Goal: Transaction & Acquisition: Obtain resource

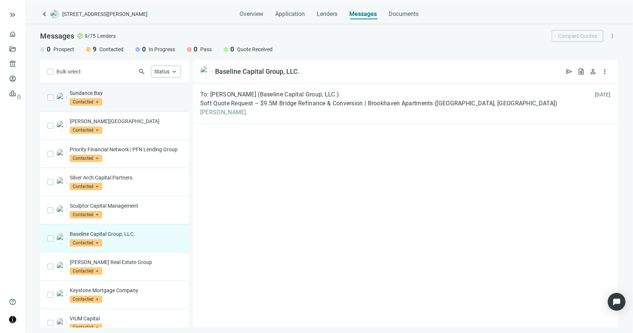
click at [136, 100] on div "Sundance Bay Contacted arrow_drop_down" at bounding box center [125, 97] width 111 height 16
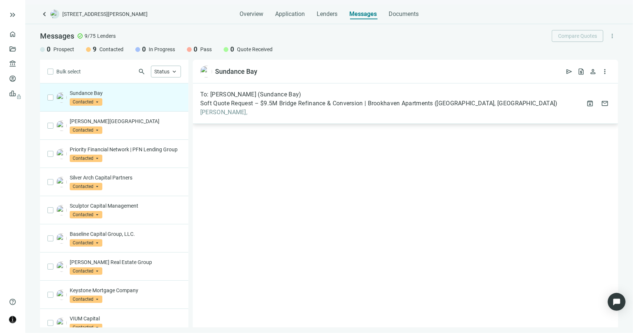
click at [253, 105] on span "Soft Quote Request – $9.5M Bridge Refinance & Conversion | Brookhaven Apartment…" at bounding box center [379, 103] width 358 height 7
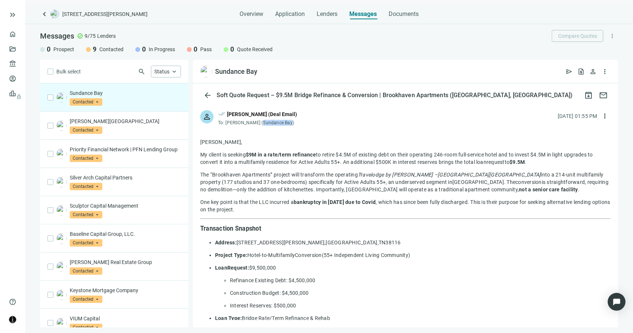
drag, startPoint x: 288, startPoint y: 125, endPoint x: 260, endPoint y: 124, distance: 28.2
click at [260, 124] on span "John Shearrow (Sundance Bay)" at bounding box center [260, 122] width 69 height 5
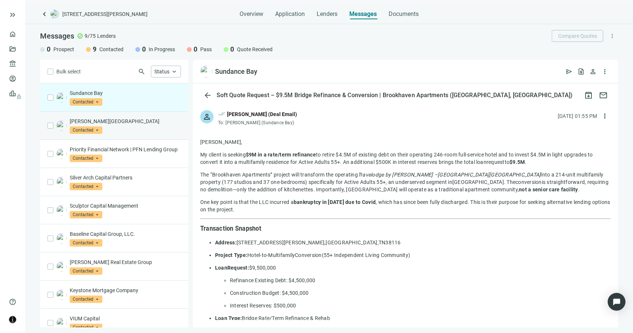
click at [127, 124] on div "Walton Street Capital Contacted arrow_drop_down" at bounding box center [125, 126] width 111 height 16
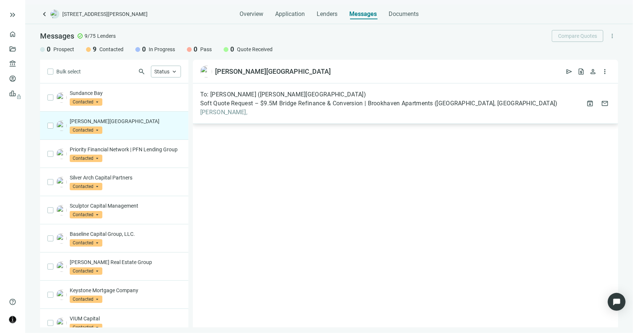
click at [237, 107] on span "Soft Quote Request – $9.5M Bridge Refinance & Conversion | Brookhaven Apartment…" at bounding box center [379, 103] width 358 height 7
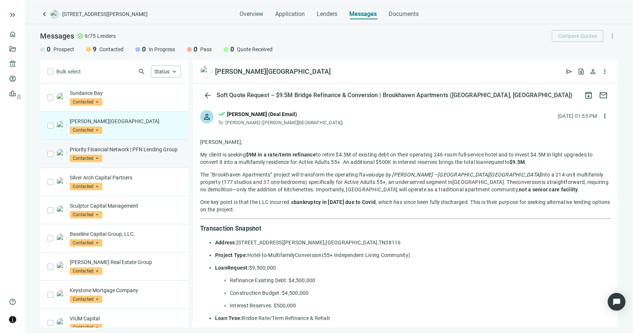
click at [148, 149] on p "Priority Financial Network | PFN Lending Group" at bounding box center [125, 149] width 111 height 7
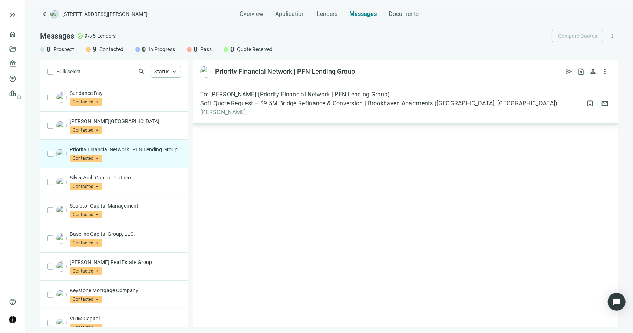
click at [263, 104] on span "Soft Quote Request – $9.5M Bridge Refinance & Conversion | Brookhaven Apartment…" at bounding box center [379, 103] width 358 height 7
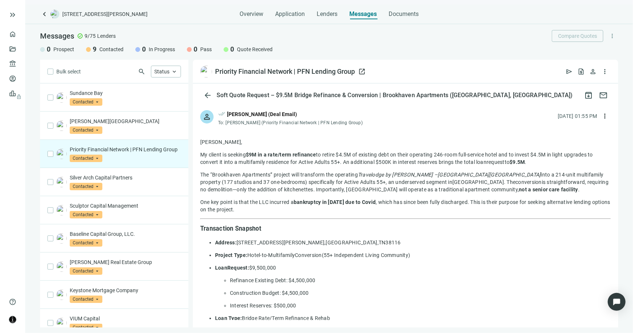
click at [363, 72] on span "open_in_new" at bounding box center [361, 71] width 7 height 7
click at [146, 190] on div "Silver Arch Capital Partners Contacted arrow_drop_down" at bounding box center [125, 182] width 111 height 16
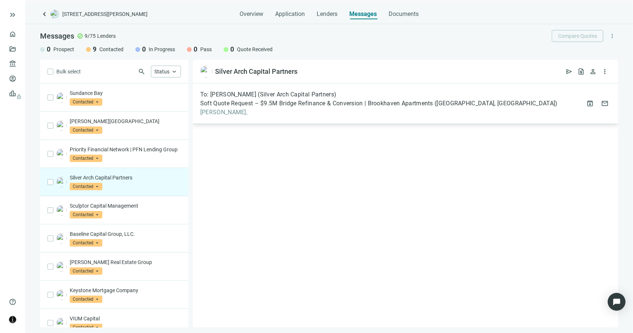
click at [298, 107] on div "To: Jon Weiner (Silver Arch Capital Partners) Soft Quote Request – $9.5M Bridge…" at bounding box center [379, 103] width 358 height 25
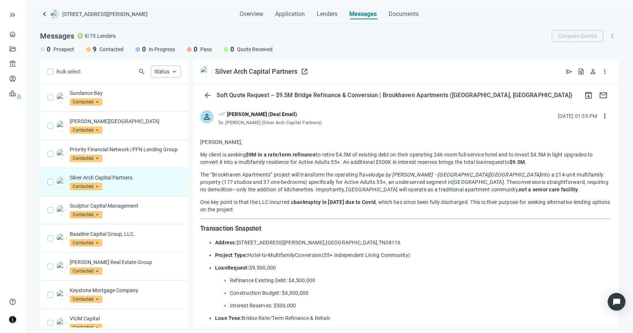
click at [304, 74] on span "open_in_new" at bounding box center [304, 71] width 7 height 7
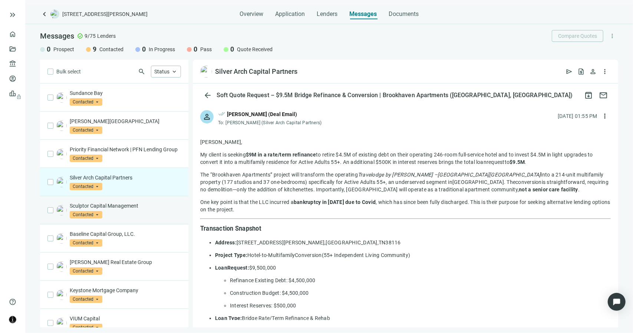
click at [116, 218] on div "Sculptor Capital Management Contacted arrow_drop_down" at bounding box center [125, 210] width 111 height 16
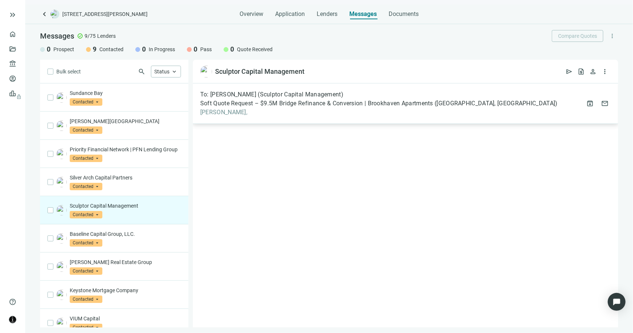
click at [214, 113] on span "Adam," at bounding box center [379, 112] width 358 height 7
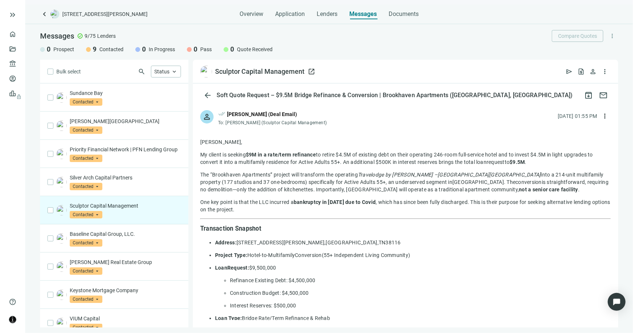
click at [310, 72] on span "open_in_new" at bounding box center [311, 71] width 7 height 7
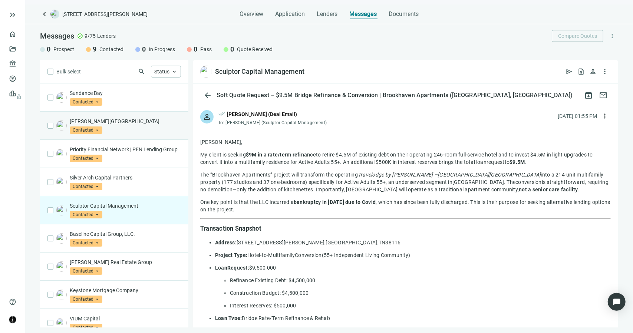
click at [129, 125] on div "Walton Street Capital Contacted arrow_drop_down" at bounding box center [125, 126] width 111 height 16
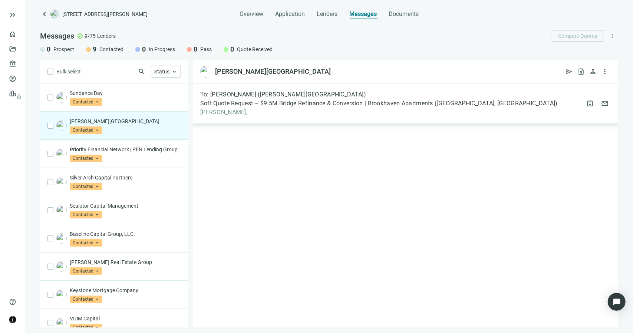
click at [229, 105] on span "Soft Quote Request – $9.5M Bridge Refinance & Conversion | Brookhaven Apartment…" at bounding box center [379, 103] width 358 height 7
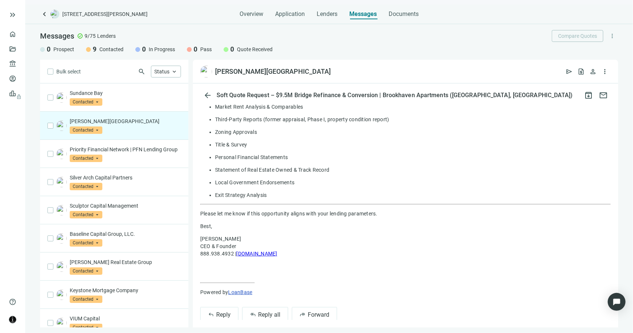
scroll to position [507, 0]
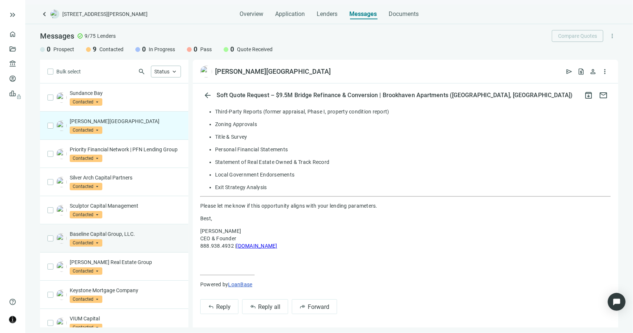
click at [135, 238] on p "Baseline Capital Group, LLC." at bounding box center [125, 233] width 111 height 7
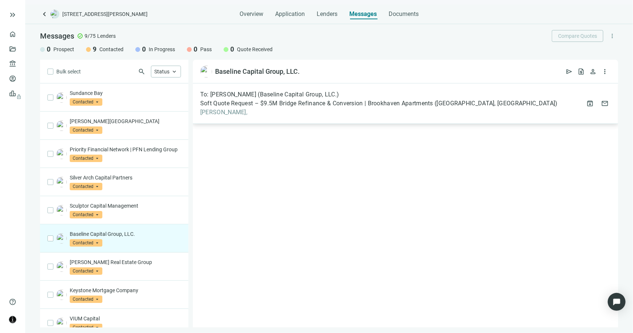
click at [208, 113] on span "Jeff," at bounding box center [379, 112] width 358 height 7
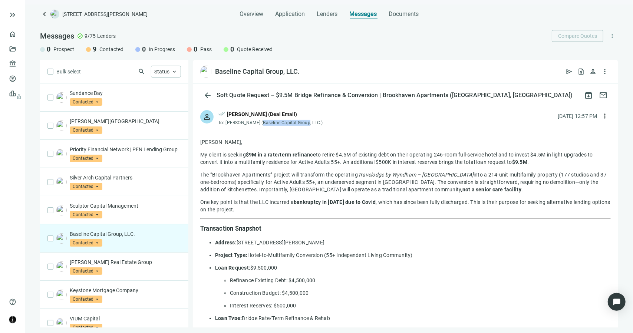
drag, startPoint x: 301, startPoint y: 124, endPoint x: 257, endPoint y: 125, distance: 44.5
click at [257, 125] on span "Jeff Williams (Baseline Capital Group, LLC.)" at bounding box center [274, 122] width 97 height 5
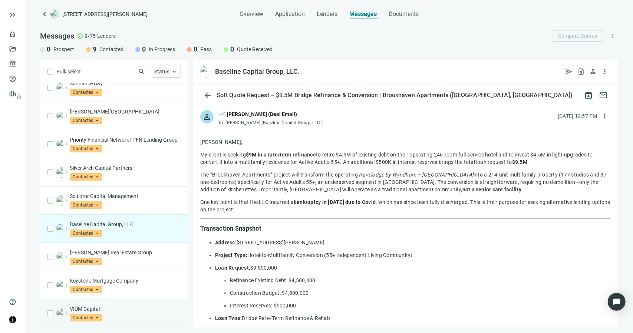
click at [127, 308] on p "VIUM Capital" at bounding box center [125, 308] width 111 height 7
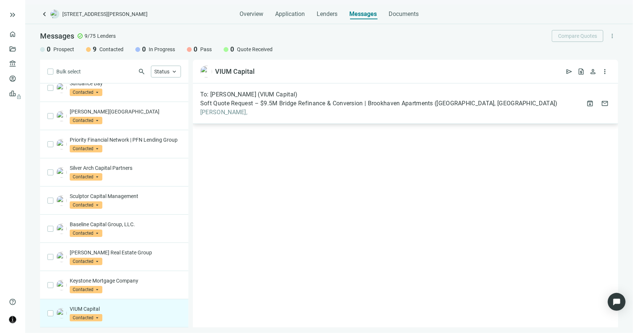
click at [211, 114] on span "Charlie," at bounding box center [379, 112] width 358 height 7
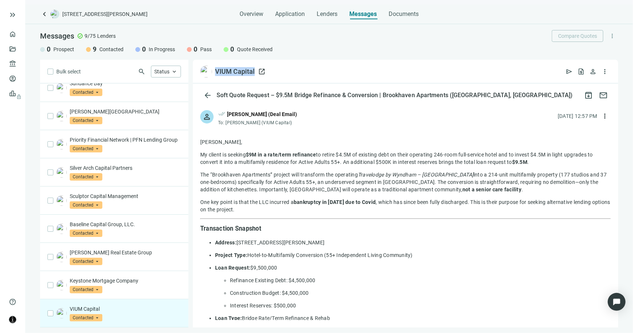
drag, startPoint x: 254, startPoint y: 71, endPoint x: 216, endPoint y: 72, distance: 37.8
click at [216, 72] on div "VIUM Capital open_in_new" at bounding box center [240, 71] width 50 height 9
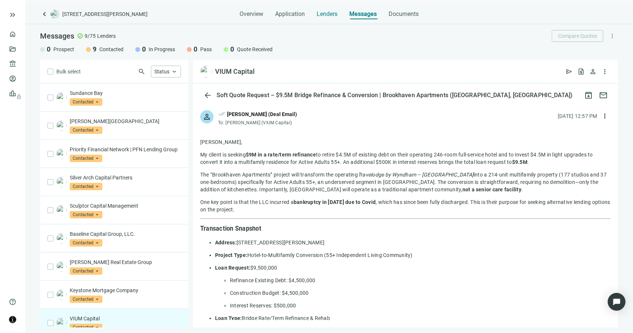
click at [329, 17] on span "Lenders" at bounding box center [327, 13] width 21 height 7
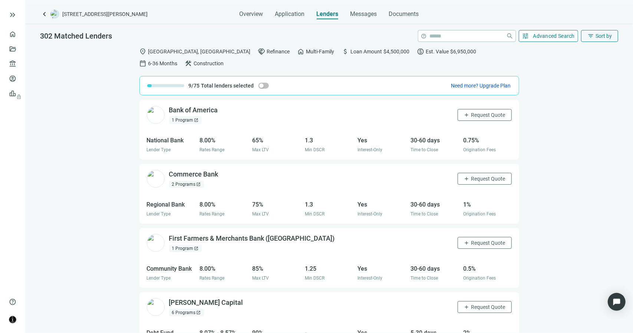
click at [545, 34] on span "Advanced Search" at bounding box center [554, 36] width 42 height 6
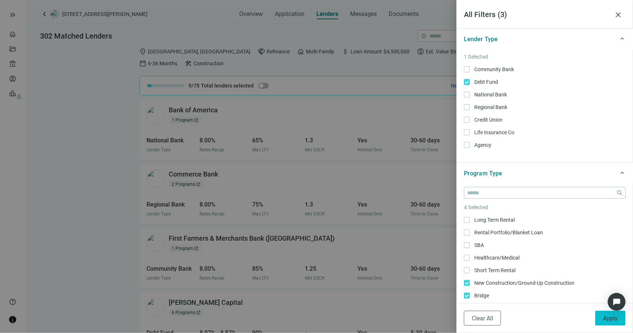
click at [601, 322] on button "Apply" at bounding box center [610, 318] width 30 height 15
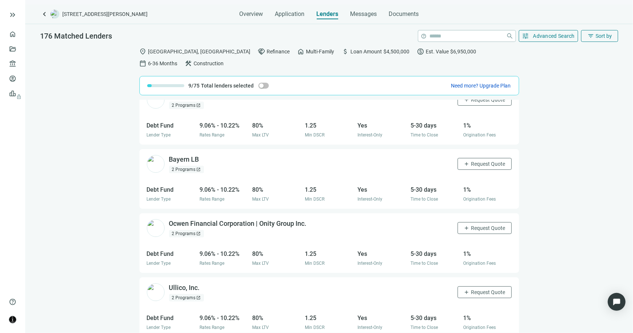
scroll to position [873, 0]
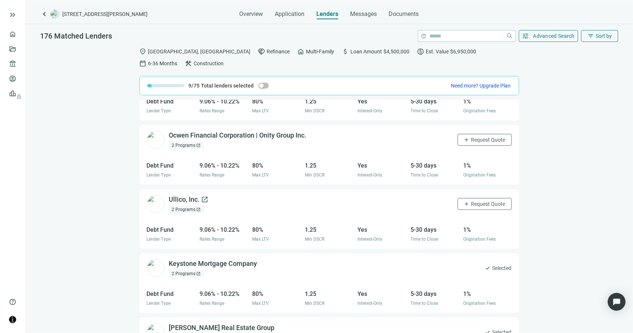
click at [203, 196] on span "open_in_new" at bounding box center [204, 199] width 7 height 7
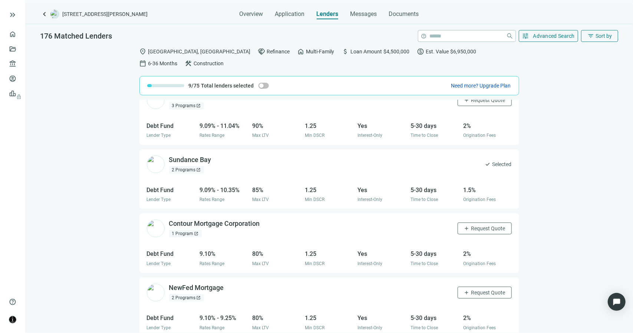
scroll to position [2006, 0]
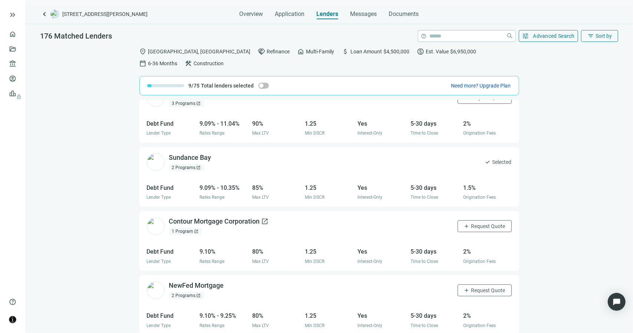
click at [265, 218] on span "open_in_new" at bounding box center [264, 221] width 7 height 7
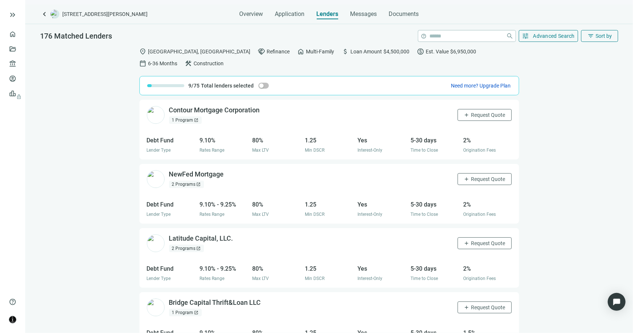
scroll to position [2154, 0]
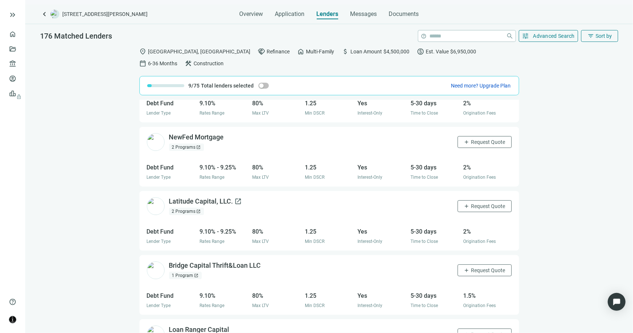
click at [235, 198] on span "open_in_new" at bounding box center [238, 201] width 7 height 7
click at [471, 203] on span "Request Quote" at bounding box center [488, 206] width 34 height 6
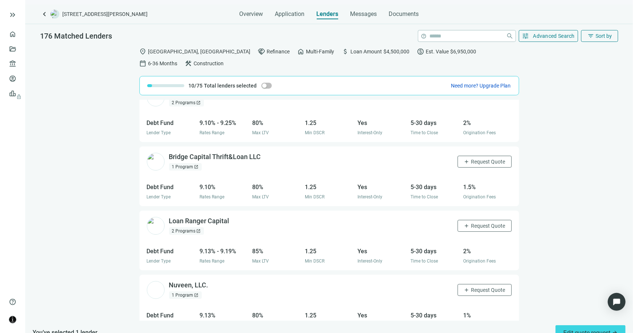
scroll to position [2265, 0]
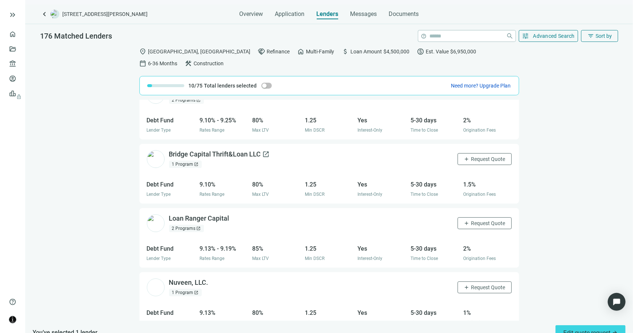
click at [268, 151] on span "open_in_new" at bounding box center [266, 154] width 7 height 7
click at [464, 156] on span "add" at bounding box center [467, 159] width 6 height 6
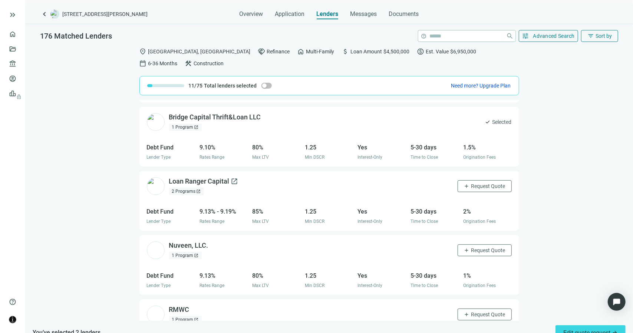
click at [238, 178] on span "open_in_new" at bounding box center [234, 181] width 7 height 7
click at [367, 14] on span "Messages" at bounding box center [363, 13] width 27 height 7
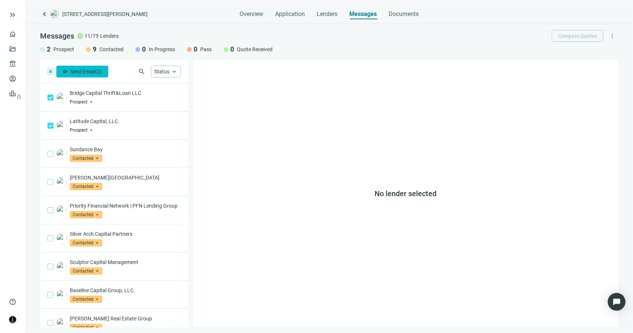
click at [93, 75] on button "send Send Email ( 2 )" at bounding box center [82, 72] width 52 height 12
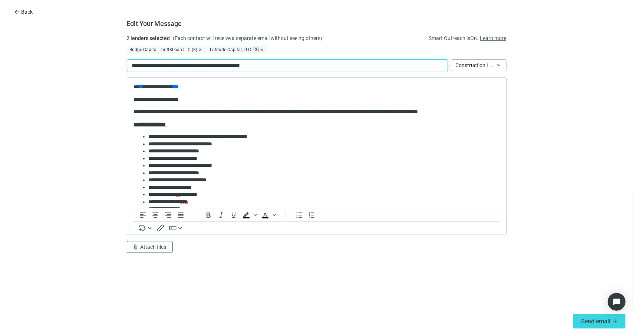
click at [197, 67] on p "**********" at bounding box center [201, 65] width 138 height 8
paste div
click at [227, 95] on body "**********" at bounding box center [316, 222] width 367 height 278
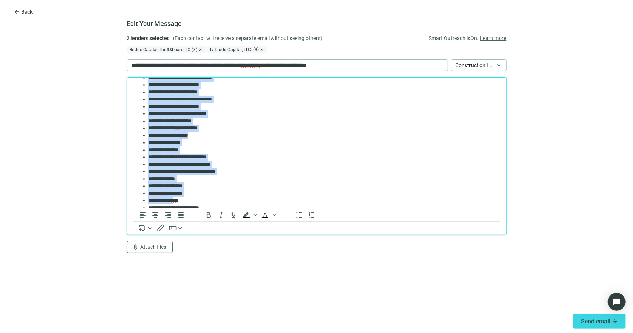
scroll to position [160, 0]
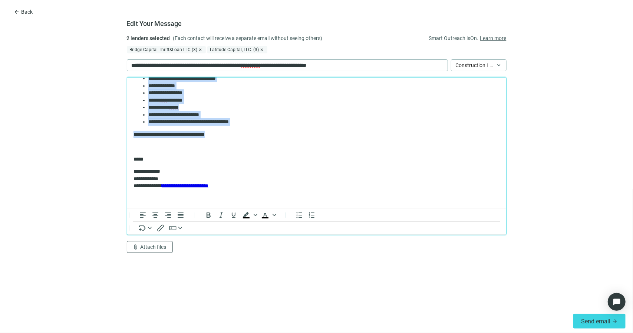
drag, startPoint x: 133, startPoint y: 99, endPoint x: 233, endPoint y: 129, distance: 104.4
click at [233, 129] on body "**********" at bounding box center [316, 63] width 367 height 278
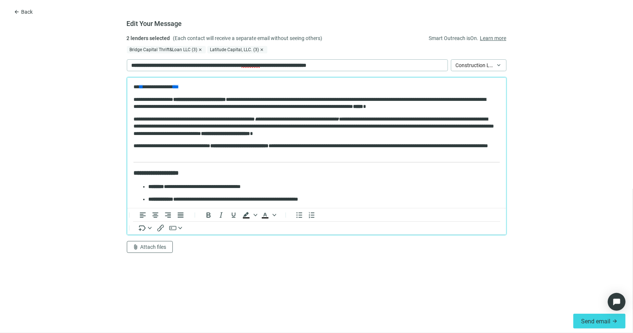
scroll to position [0, 0]
click at [138, 87] on p "**********" at bounding box center [313, 86] width 361 height 7
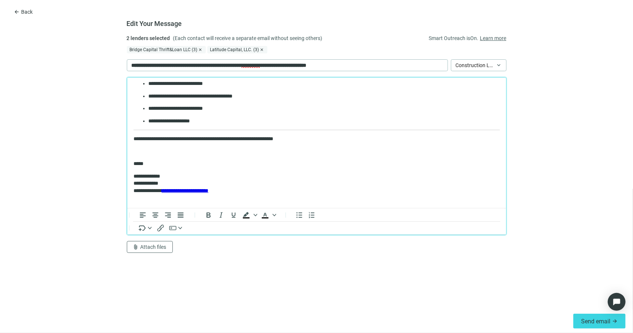
scroll to position [520, 0]
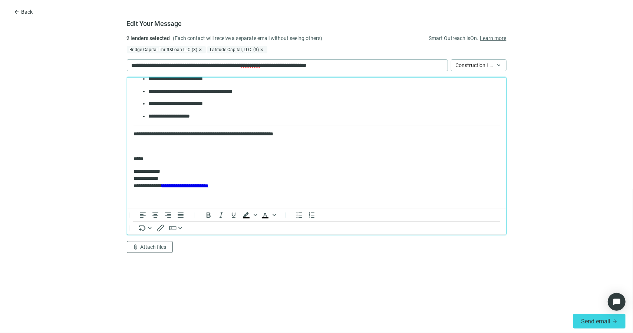
click at [149, 147] on p "Rich Text Area. Press ALT-0 for help." at bounding box center [316, 146] width 366 height 7
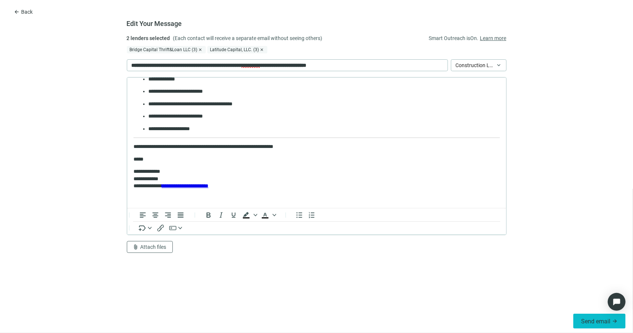
click at [582, 323] on span "Send email" at bounding box center [595, 321] width 29 height 7
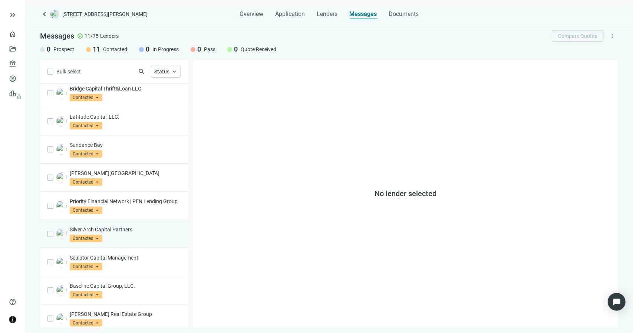
scroll to position [0, 0]
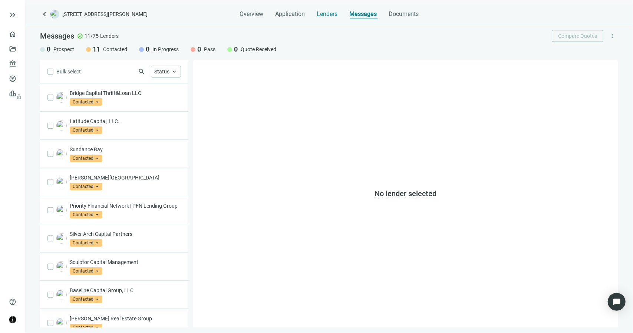
click at [321, 11] on span "Lenders" at bounding box center [327, 13] width 21 height 7
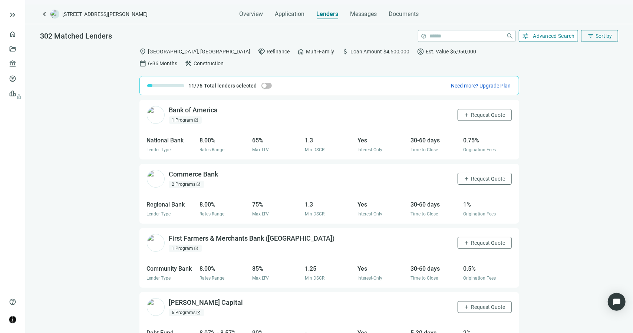
click at [546, 39] on span "Advanced Search" at bounding box center [554, 36] width 42 height 6
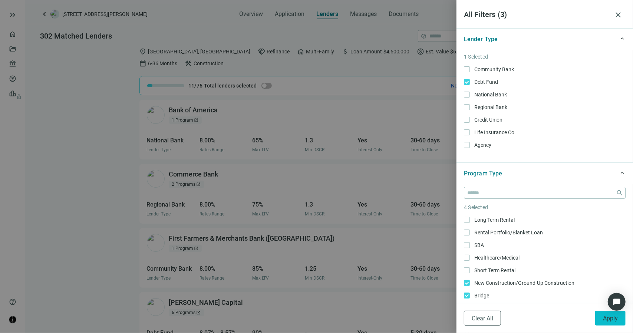
click at [599, 318] on button "Apply" at bounding box center [610, 318] width 30 height 15
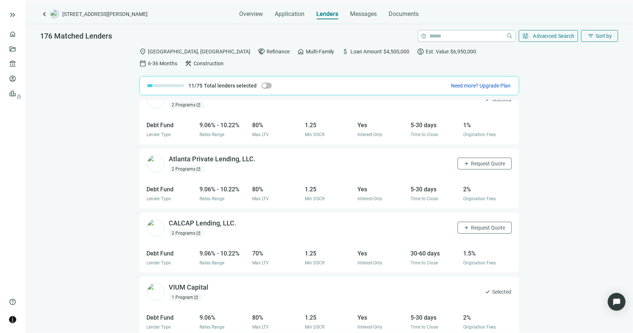
scroll to position [1106, 0]
click at [240, 220] on span "open_in_new" at bounding box center [241, 223] width 7 height 7
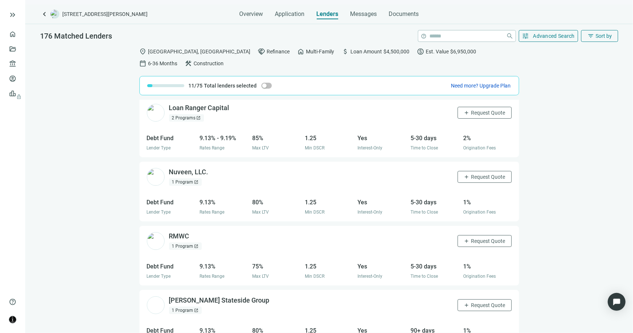
scroll to position [2386, 0]
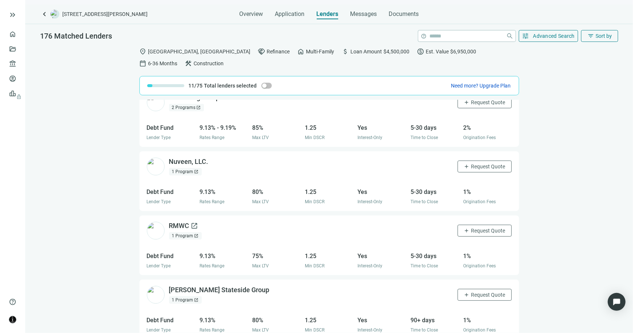
click at [194, 222] on span "open_in_new" at bounding box center [194, 225] width 7 height 7
click at [476, 228] on span "Request Quote" at bounding box center [488, 231] width 34 height 6
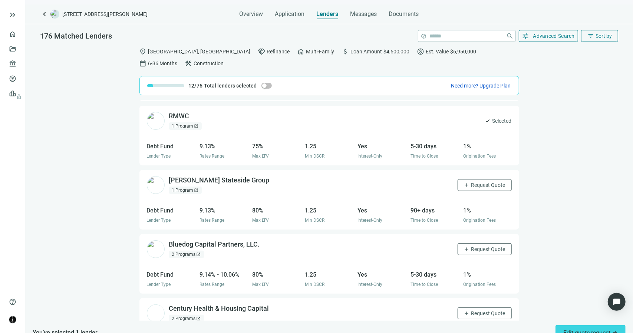
scroll to position [2497, 0]
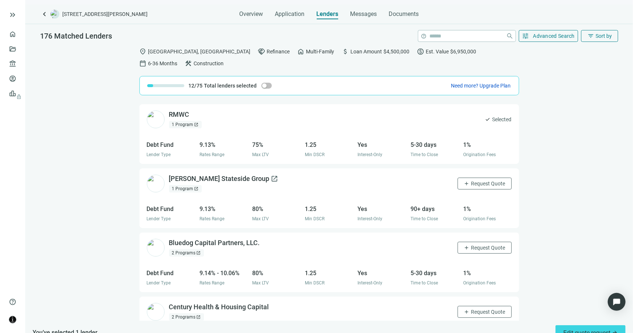
click at [271, 175] on span "open_in_new" at bounding box center [274, 178] width 7 height 7
click at [265, 239] on span "open_in_new" at bounding box center [264, 242] width 7 height 7
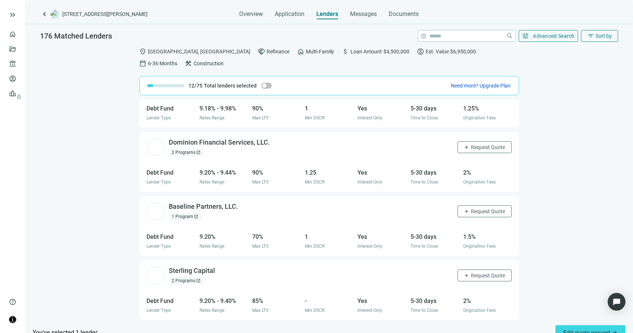
scroll to position [2794, 0]
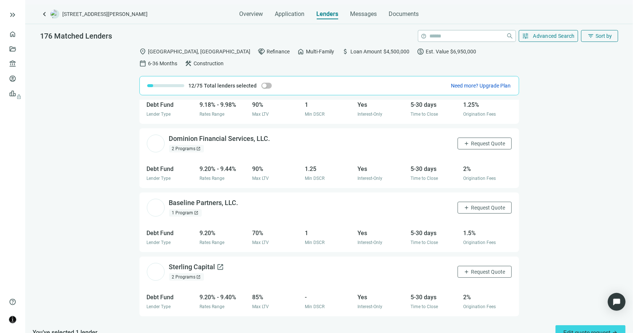
click at [220, 263] on span "open_in_new" at bounding box center [220, 266] width 7 height 7
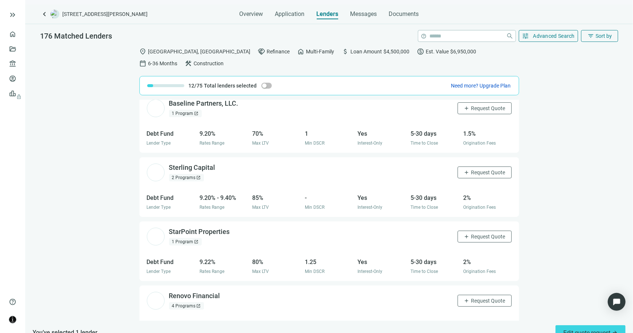
scroll to position [2905, 0]
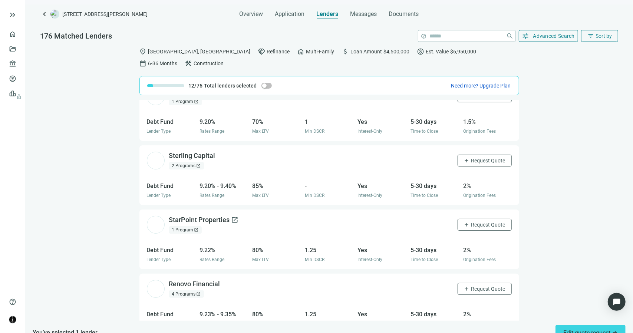
click at [235, 216] on span "open_in_new" at bounding box center [234, 219] width 7 height 7
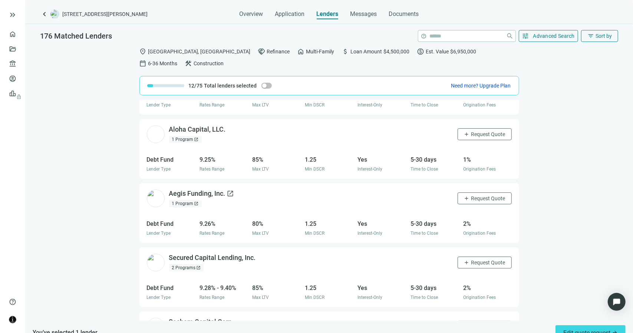
scroll to position [3124, 0]
click at [230, 190] on span "open_in_new" at bounding box center [230, 193] width 7 height 7
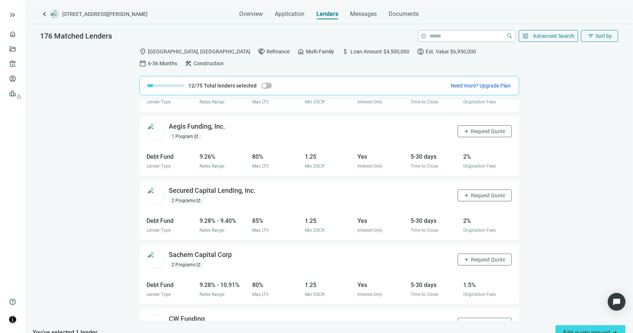
scroll to position [3198, 0]
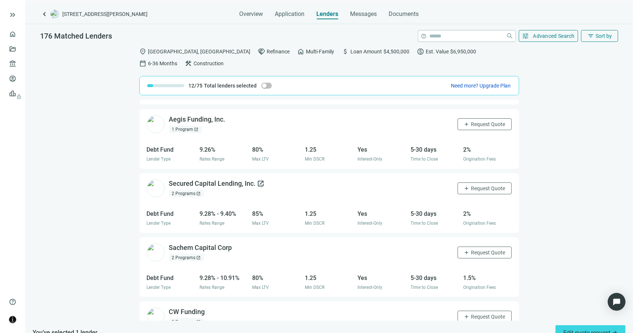
click at [261, 180] on span "open_in_new" at bounding box center [260, 183] width 7 height 7
click at [471, 185] on span "Request Quote" at bounding box center [488, 188] width 34 height 6
click at [238, 244] on span "open_in_new" at bounding box center [237, 247] width 7 height 7
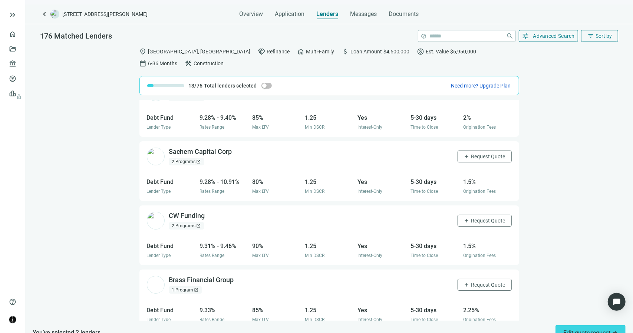
scroll to position [3310, 0]
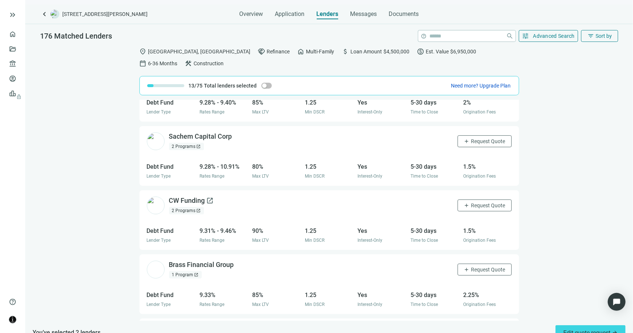
click at [211, 197] on span "open_in_new" at bounding box center [210, 200] width 7 height 7
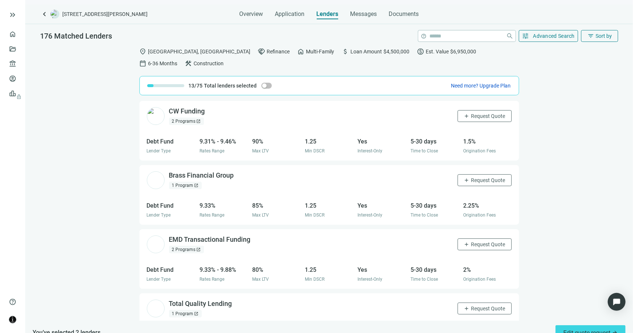
scroll to position [3421, 0]
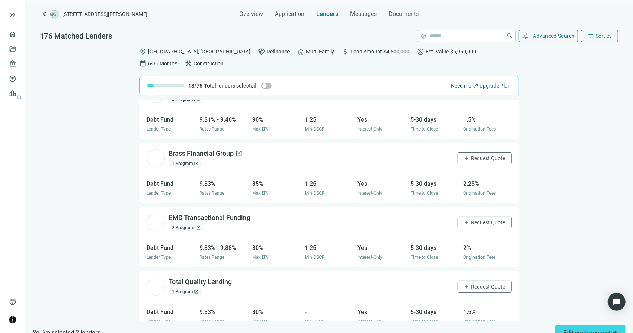
click at [238, 150] on span "open_in_new" at bounding box center [239, 153] width 7 height 7
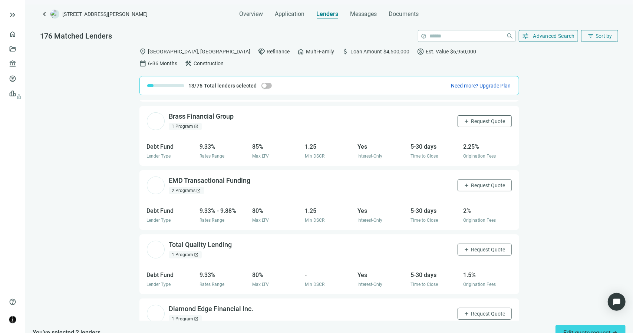
scroll to position [3532, 0]
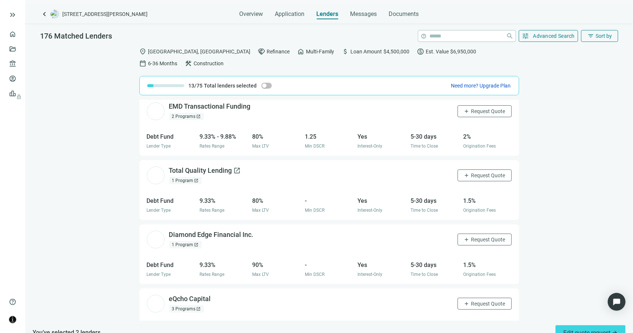
click at [238, 167] on span "open_in_new" at bounding box center [237, 170] width 7 height 7
click at [257, 231] on span "open_in_new" at bounding box center [258, 234] width 7 height 7
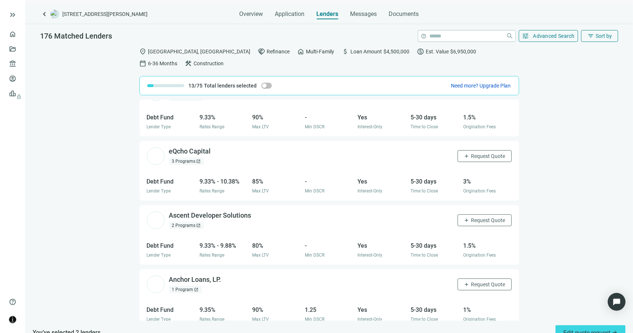
scroll to position [3681, 0]
click at [215, 147] on span "open_in_new" at bounding box center [216, 150] width 7 height 7
click at [471, 152] on span "Request Quote" at bounding box center [488, 155] width 34 height 6
click at [364, 13] on span "Messages" at bounding box center [363, 13] width 27 height 7
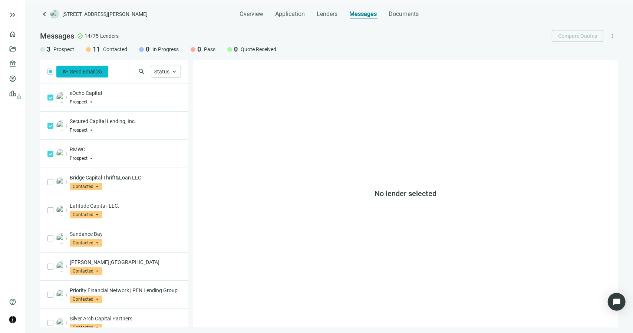
click at [80, 73] on span "Send Email" at bounding box center [82, 72] width 25 height 6
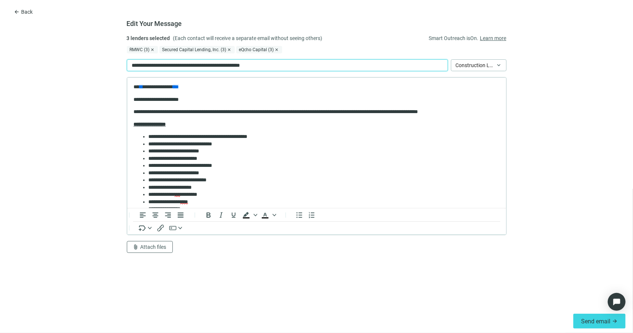
click at [211, 65] on p "**********" at bounding box center [201, 65] width 138 height 8
paste div
click at [236, 90] on body "**********" at bounding box center [316, 222] width 367 height 278
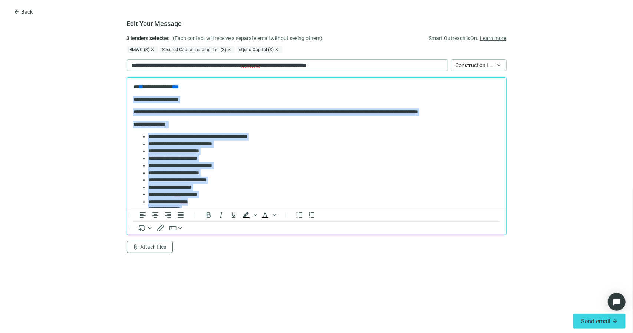
drag, startPoint x: 240, startPoint y: 137, endPoint x: 127, endPoint y: 101, distance: 118.6
click at [127, 101] on html "**********" at bounding box center [316, 222] width 379 height 290
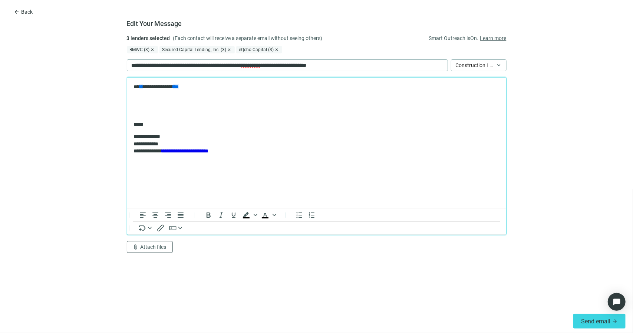
click at [139, 87] on p "**********" at bounding box center [316, 86] width 367 height 7
click at [151, 98] on p "Rich Text Area. Press ALT-0 for help." at bounding box center [316, 99] width 367 height 7
click at [135, 101] on p "Rich Text Area. Press ALT-0 for help." at bounding box center [316, 99] width 367 height 7
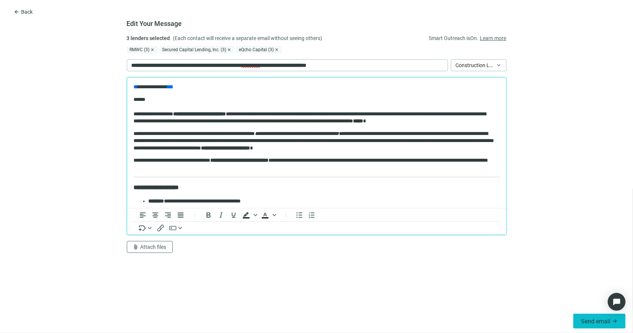
click at [587, 321] on span "Send email" at bounding box center [595, 321] width 29 height 7
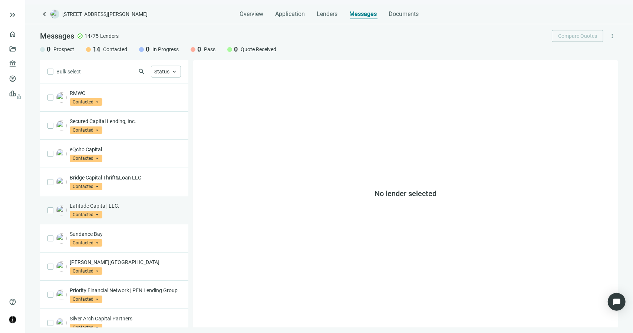
click at [170, 210] on div "Latitude Capital, LLC. Contacted arrow_drop_down" at bounding box center [125, 210] width 111 height 16
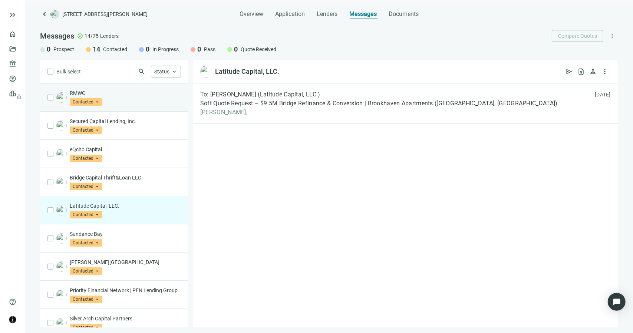
click at [121, 103] on div "RMWC Contacted arrow_drop_down" at bounding box center [125, 97] width 111 height 16
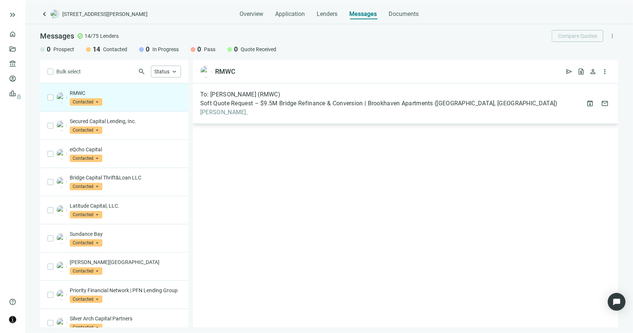
click at [233, 117] on div "To: Amy O'Leary (RMWC) Soft Quote Request – $9.5M Bridge Refinance & Conversion…" at bounding box center [405, 103] width 425 height 40
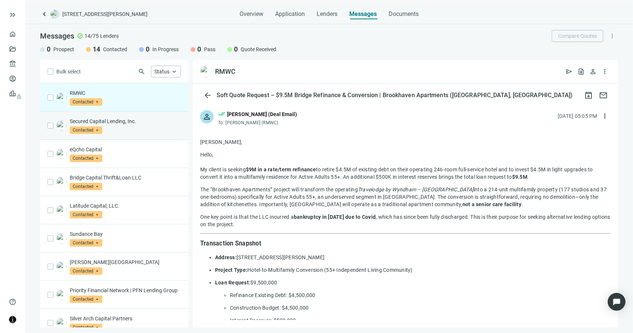
click at [141, 127] on div "Secured Capital Lending, Inc. Contacted arrow_drop_down" at bounding box center [125, 126] width 111 height 16
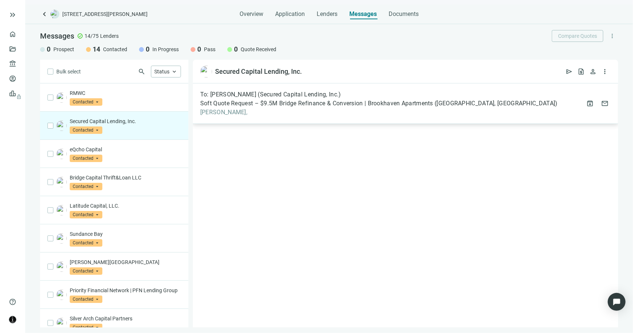
click at [261, 109] on span "Sam," at bounding box center [379, 112] width 358 height 7
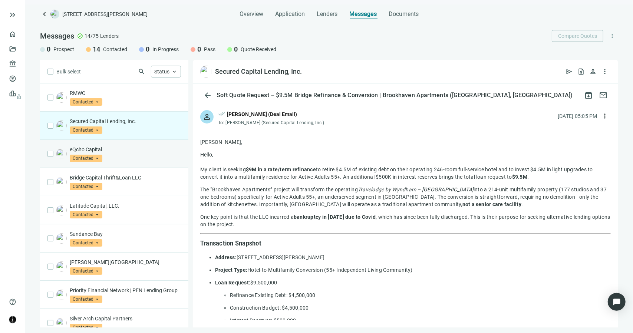
click at [135, 148] on p "eQcho Capital" at bounding box center [125, 149] width 111 height 7
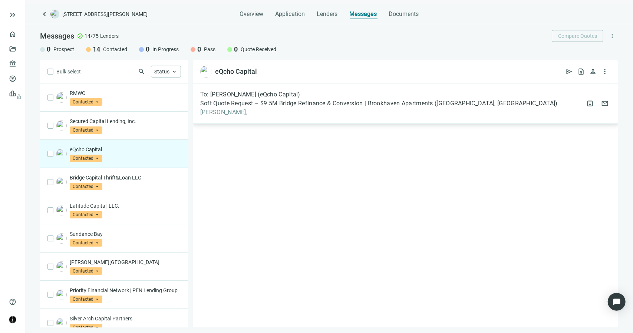
click at [246, 113] on span "Joseph," at bounding box center [379, 112] width 358 height 7
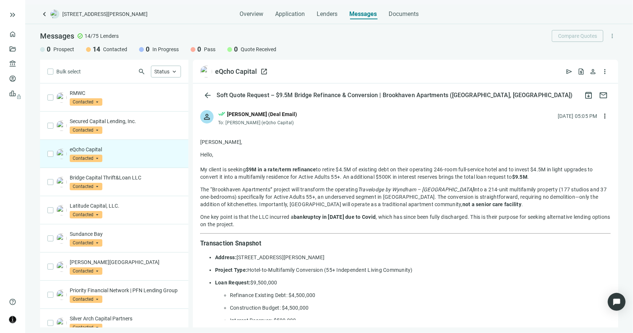
click at [266, 71] on span "open_in_new" at bounding box center [263, 71] width 7 height 7
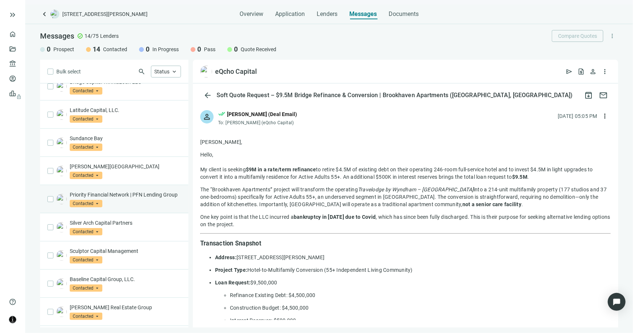
scroll to position [111, 0]
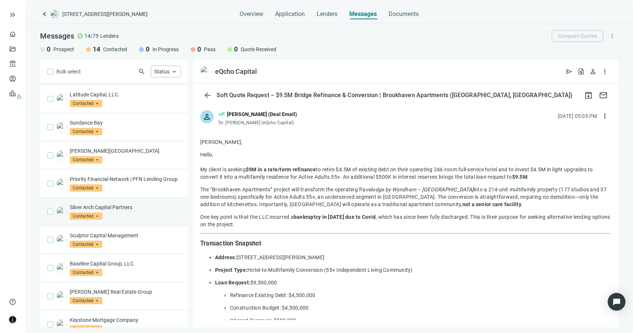
click at [139, 226] on div "Silver Arch Capital Partners Contacted arrow_drop_down" at bounding box center [114, 212] width 148 height 28
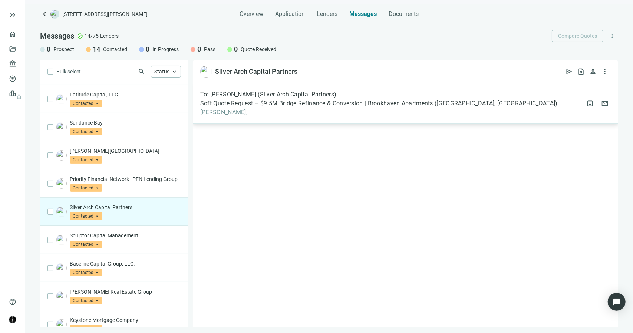
click at [209, 112] on span "Jon," at bounding box center [379, 112] width 358 height 7
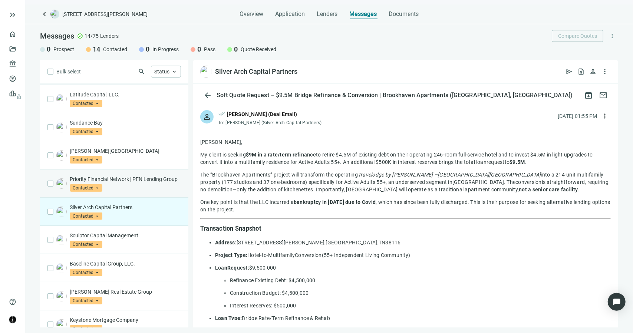
click at [112, 180] on p "Priority Financial Network | PFN Lending Group" at bounding box center [125, 178] width 111 height 7
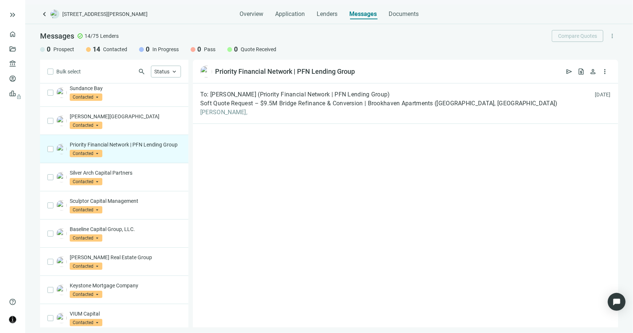
scroll to position [156, 0]
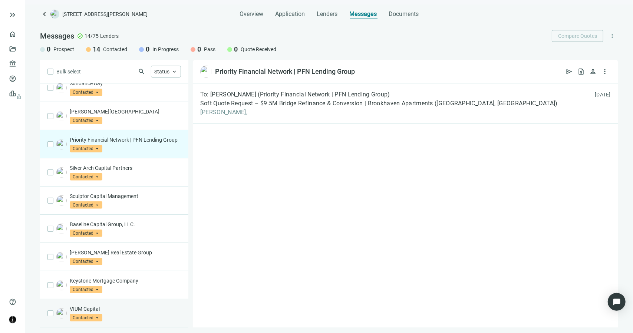
click at [102, 303] on div "VIUM Capital Contacted arrow_drop_down" at bounding box center [114, 313] width 148 height 28
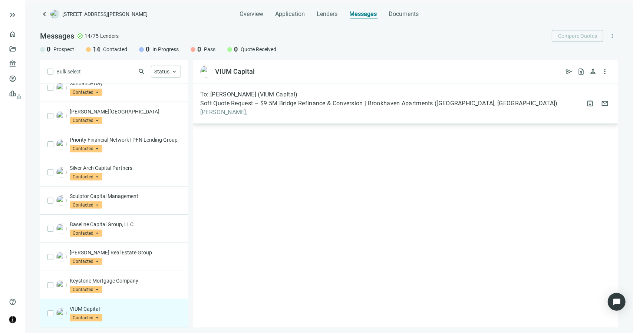
drag, startPoint x: 223, startPoint y: 112, endPoint x: 228, endPoint y: 111, distance: 4.8
click at [228, 111] on span "Charlie," at bounding box center [379, 112] width 358 height 7
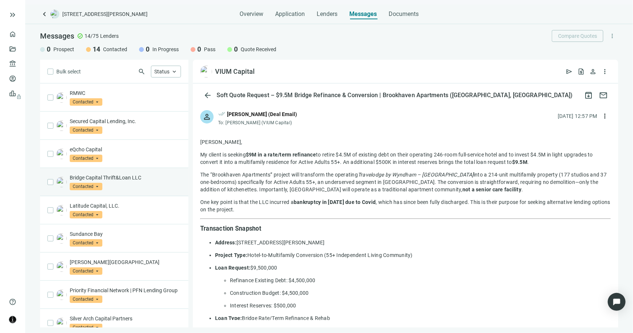
click at [130, 172] on div "Bridge Capital Thrift&Loan LLC Contacted arrow_drop_down" at bounding box center [114, 182] width 148 height 28
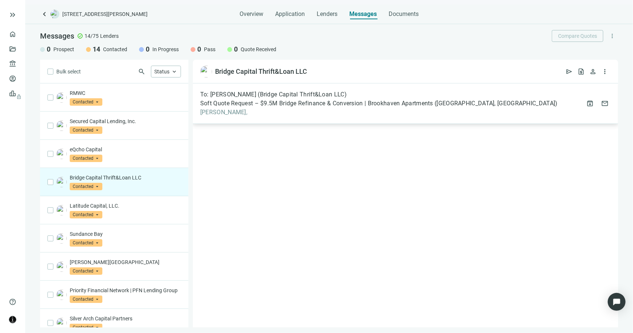
click at [224, 113] on span "Stephanie," at bounding box center [379, 112] width 358 height 7
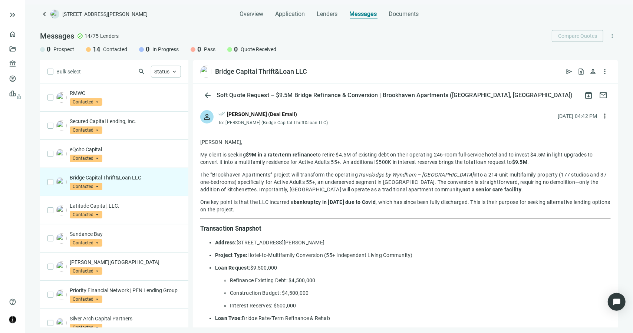
drag, startPoint x: 328, startPoint y: 122, endPoint x: 293, endPoint y: 121, distance: 34.5
click at [293, 124] on span "Stephanie Dodson (Bridge Capital Thrift&Loan LLC)" at bounding box center [277, 122] width 102 height 5
click at [317, 70] on span "open_in_new" at bounding box center [313, 71] width 7 height 7
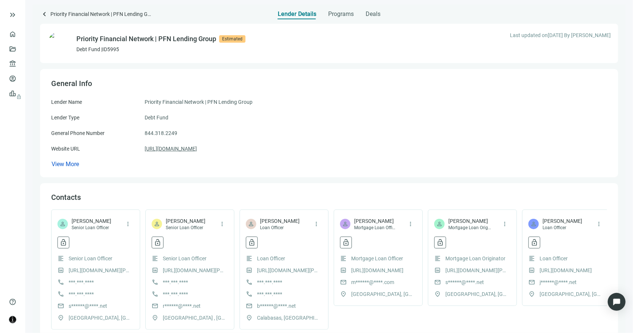
click at [197, 149] on link "[URL][DOMAIN_NAME]" at bounding box center [171, 149] width 52 height 8
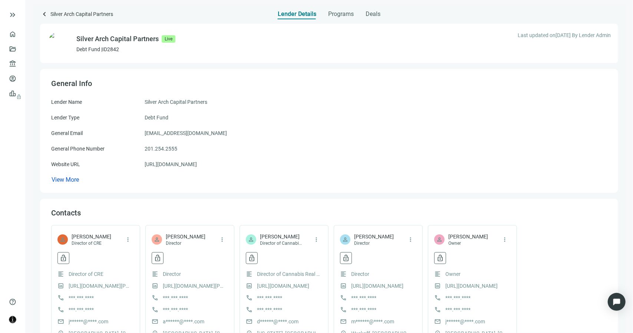
click at [188, 160] on div "Lender Name Silver Arch Capital Partners Lender Type Debt Fund General Email in…" at bounding box center [329, 141] width 556 height 86
click at [187, 163] on link "https://silverarchcp.com" at bounding box center [171, 164] width 52 height 8
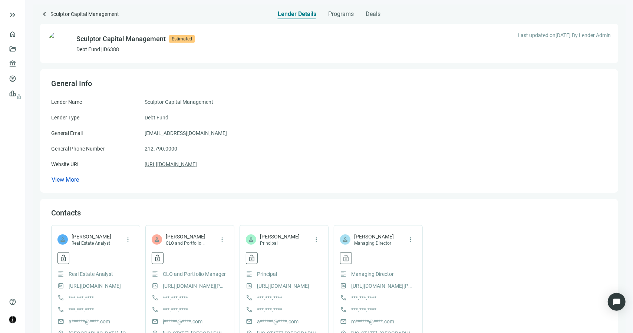
click at [188, 167] on link "https://www.sculptor.com/" at bounding box center [171, 164] width 52 height 8
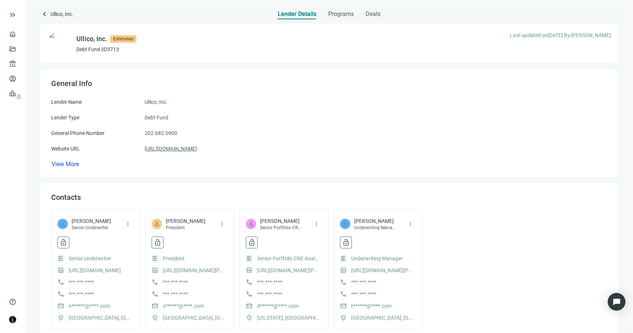
click at [180, 151] on link "https://ullico.com" at bounding box center [171, 149] width 52 height 8
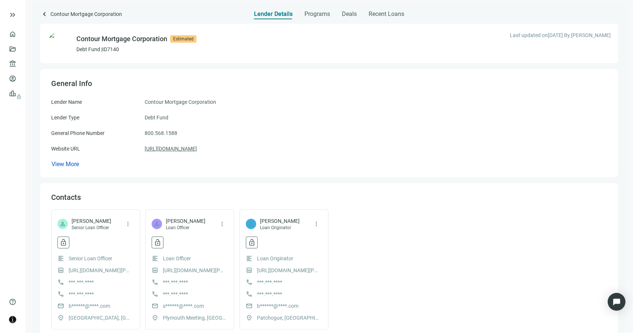
click at [163, 151] on link "[URL][DOMAIN_NAME]" at bounding box center [171, 149] width 52 height 8
click at [165, 149] on link "[URL][DOMAIN_NAME]" at bounding box center [171, 149] width 52 height 8
click at [324, 14] on span "Programs" at bounding box center [317, 13] width 26 height 7
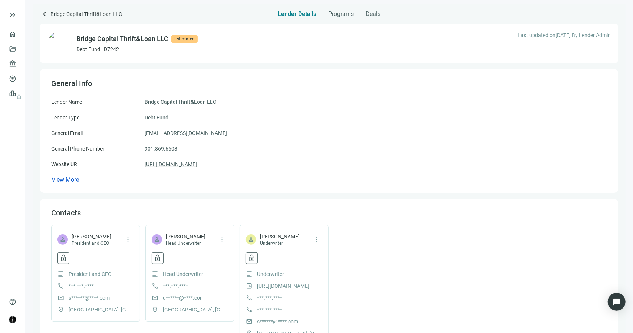
click at [196, 165] on link "https://bridgememphis.com/" at bounding box center [171, 164] width 52 height 8
click at [334, 16] on span "Programs" at bounding box center [341, 13] width 26 height 7
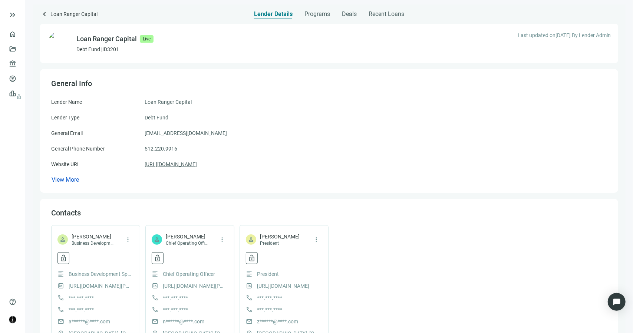
click at [194, 165] on link "[URL][DOMAIN_NAME]" at bounding box center [171, 164] width 52 height 8
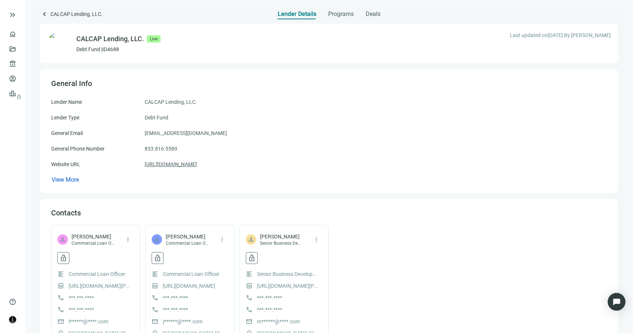
click at [188, 164] on link "[URL][DOMAIN_NAME]" at bounding box center [171, 164] width 52 height 8
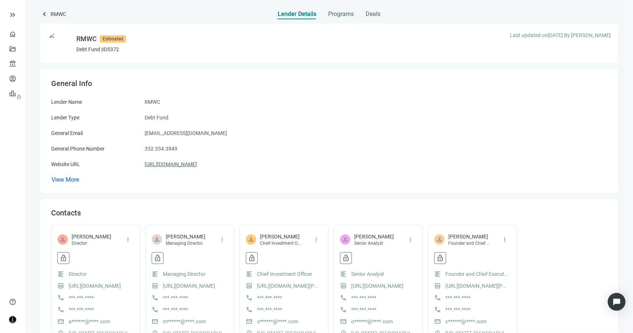
click at [193, 164] on link "https://www.rmwc.com/" at bounding box center [171, 164] width 52 height 8
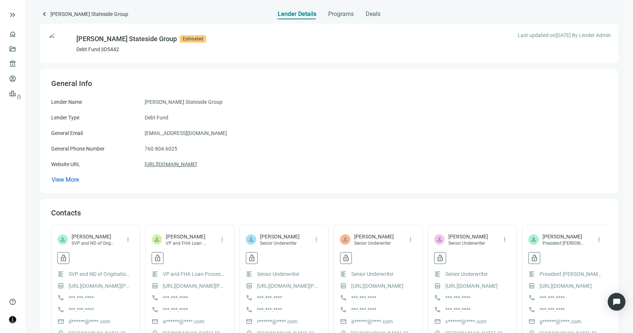
click at [197, 165] on link "[URL][DOMAIN_NAME]" at bounding box center [171, 164] width 52 height 8
drag, startPoint x: 191, startPoint y: 135, endPoint x: 157, endPoint y: 137, distance: 33.5
click at [157, 137] on div "General Email [EMAIL_ADDRESS][DOMAIN_NAME]" at bounding box center [329, 133] width 556 height 8
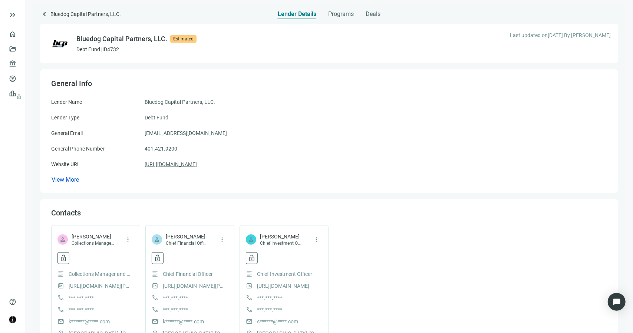
click at [181, 164] on link "[URL][DOMAIN_NAME]" at bounding box center [171, 164] width 52 height 8
click at [337, 14] on span "Programs" at bounding box center [341, 13] width 26 height 7
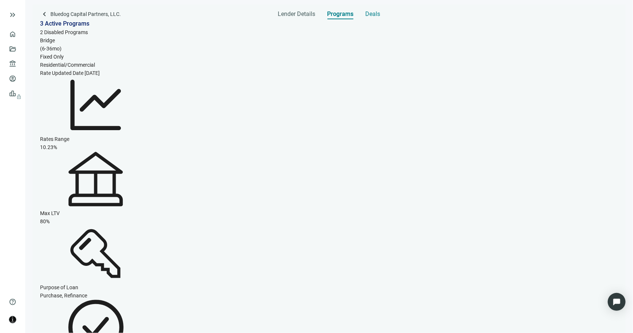
click at [370, 14] on span "Deals" at bounding box center [373, 13] width 15 height 7
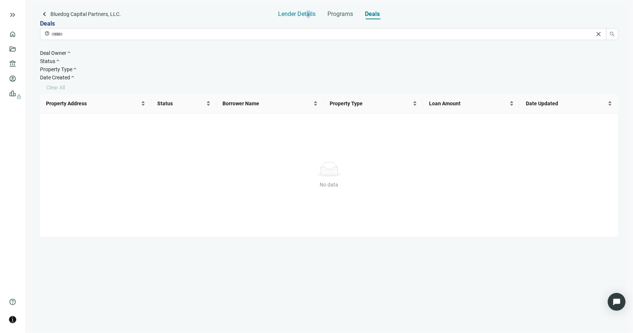
click at [308, 14] on span "Lender Details" at bounding box center [297, 13] width 37 height 7
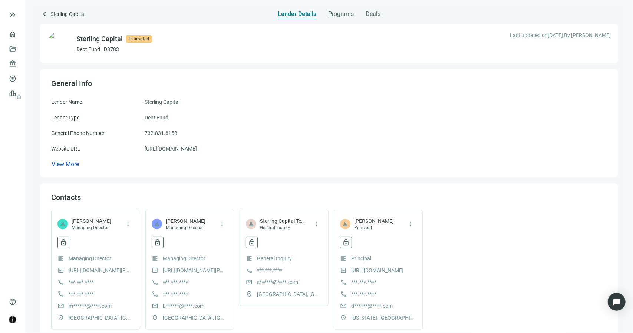
click at [197, 150] on link "[URL][DOMAIN_NAME]" at bounding box center [171, 149] width 52 height 8
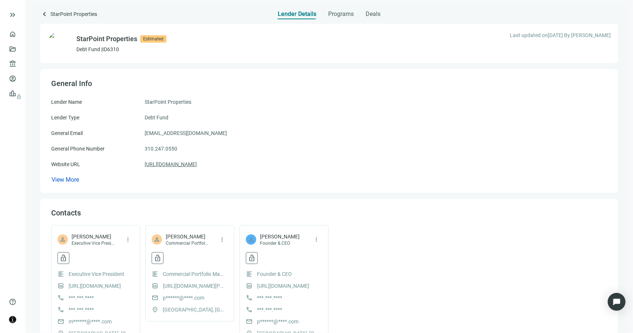
click at [197, 164] on link "[URL][DOMAIN_NAME]" at bounding box center [171, 164] width 52 height 8
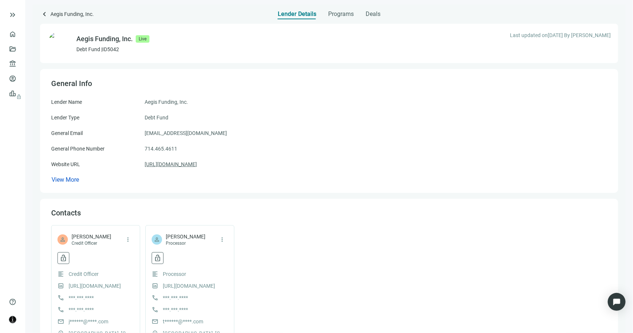
click at [181, 164] on link "https://aegisfunding.com" at bounding box center [171, 164] width 52 height 8
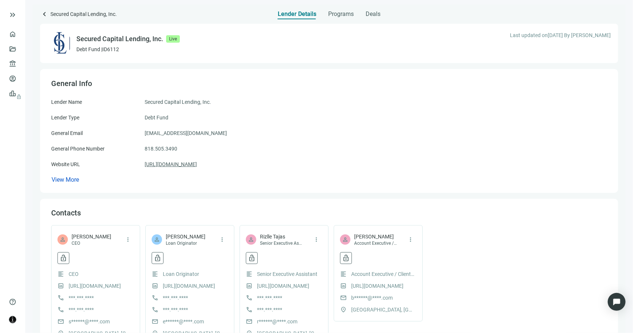
click at [197, 165] on link "https://securedcaplending.com/" at bounding box center [171, 164] width 52 height 8
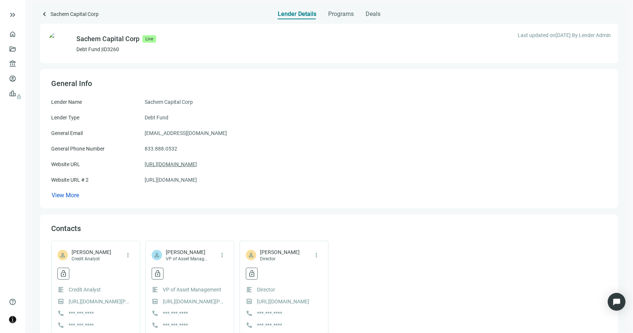
click at [197, 167] on link "https://sachemcapitalcorp.com" at bounding box center [171, 164] width 52 height 8
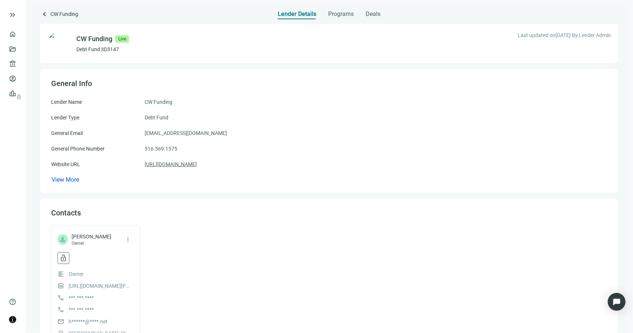
click at [182, 166] on link "[URL][DOMAIN_NAME]" at bounding box center [171, 164] width 52 height 8
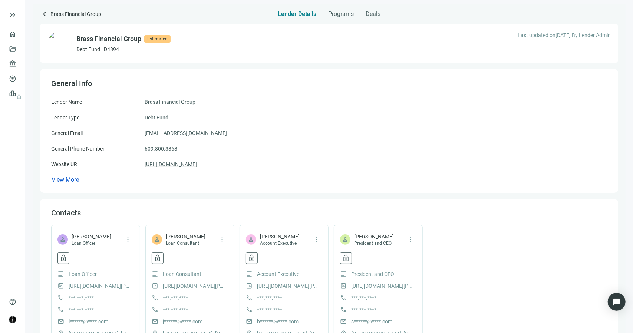
click at [167, 164] on link "https://brassfinancialgroup.com" at bounding box center [171, 164] width 52 height 8
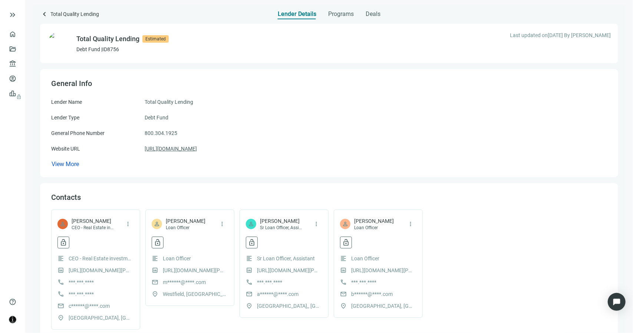
click at [197, 150] on link "[URL][DOMAIN_NAME]" at bounding box center [171, 149] width 52 height 8
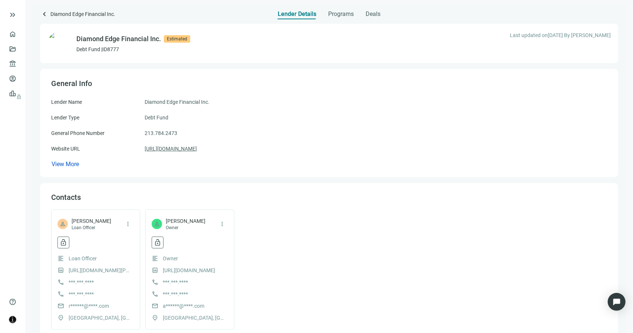
click at [197, 152] on link "[URL][DOMAIN_NAME]" at bounding box center [171, 149] width 52 height 8
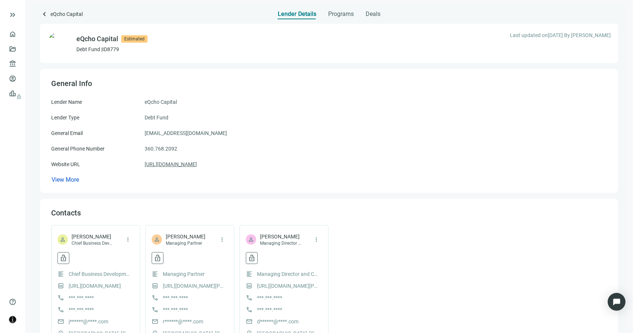
click at [180, 167] on link "[URL][DOMAIN_NAME]" at bounding box center [171, 164] width 52 height 8
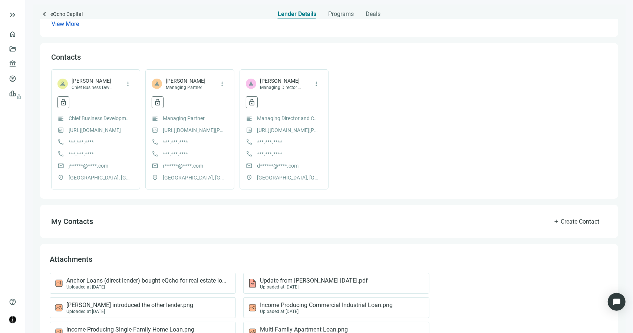
scroll to position [37, 0]
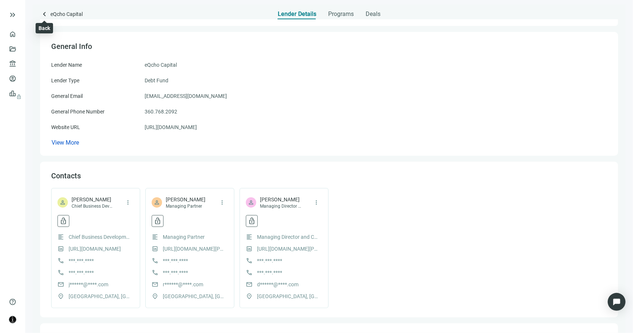
click at [44, 12] on span "keyboard_arrow_left" at bounding box center [44, 14] width 9 height 9
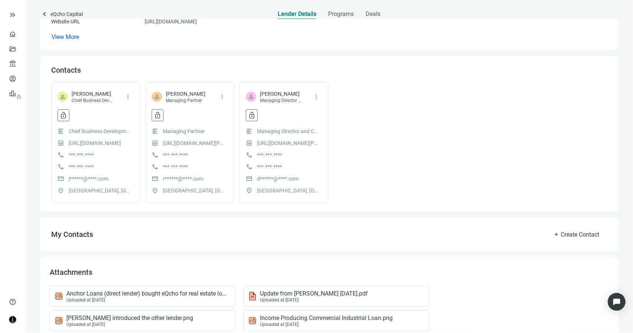
scroll to position [135, 0]
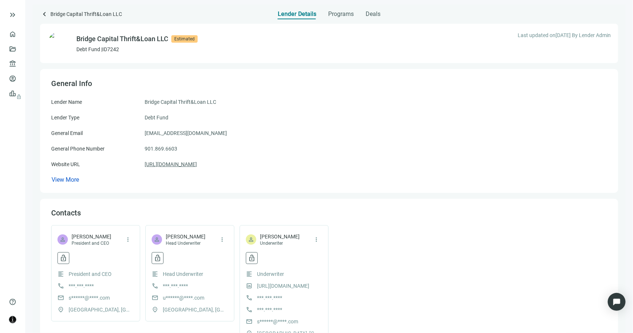
click at [165, 165] on link "[URL][DOMAIN_NAME]" at bounding box center [171, 164] width 52 height 8
